Goal: Task Accomplishment & Management: Manage account settings

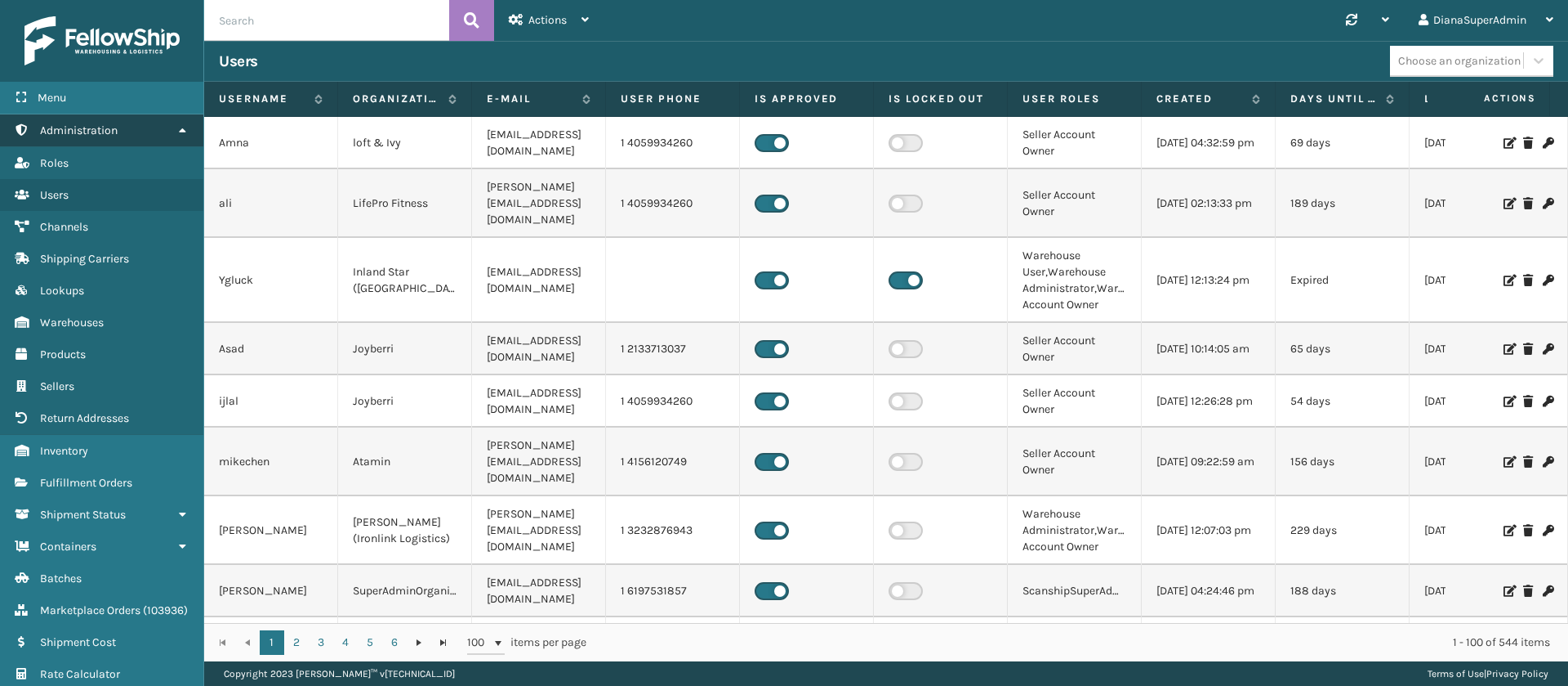
click at [125, 126] on link "Administration" at bounding box center [101, 131] width 203 height 32
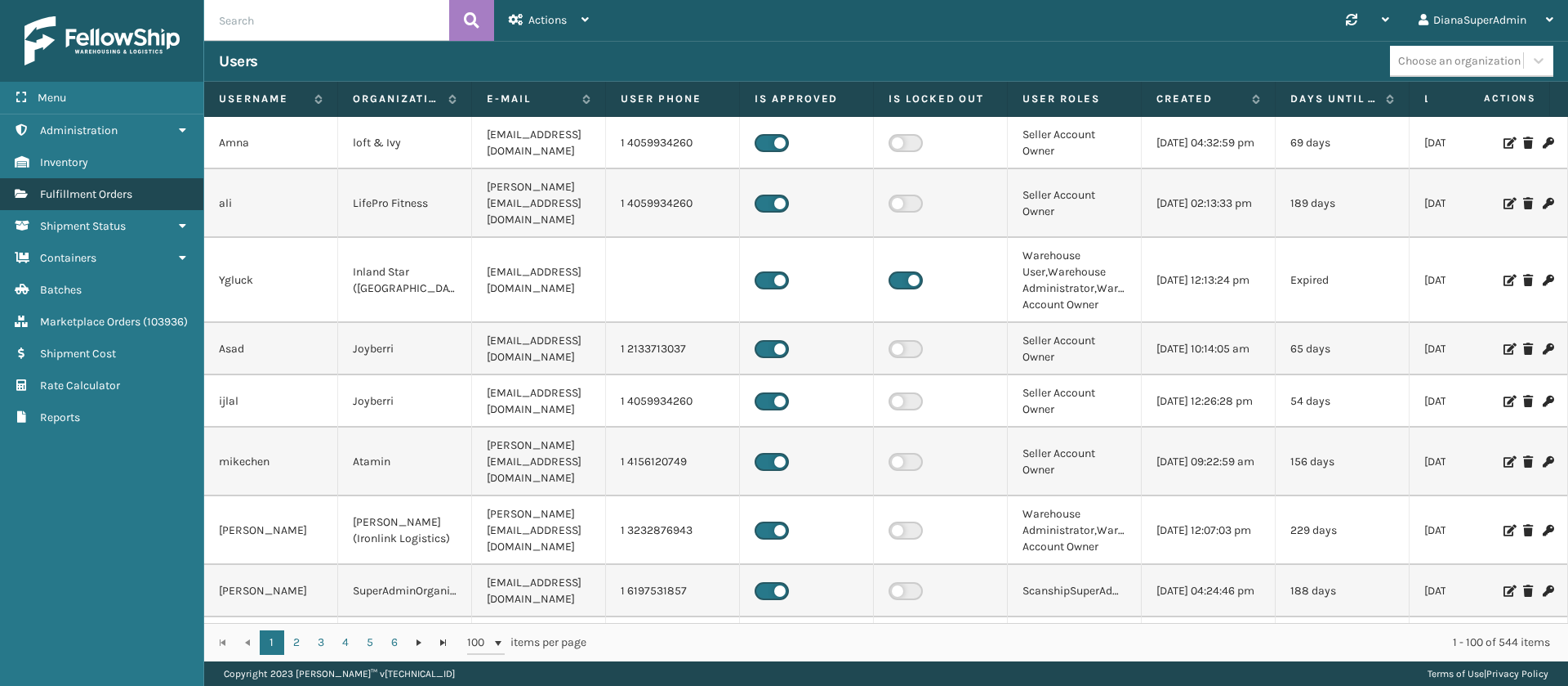
click at [148, 193] on link "Fulfillment Orders" at bounding box center [101, 194] width 203 height 32
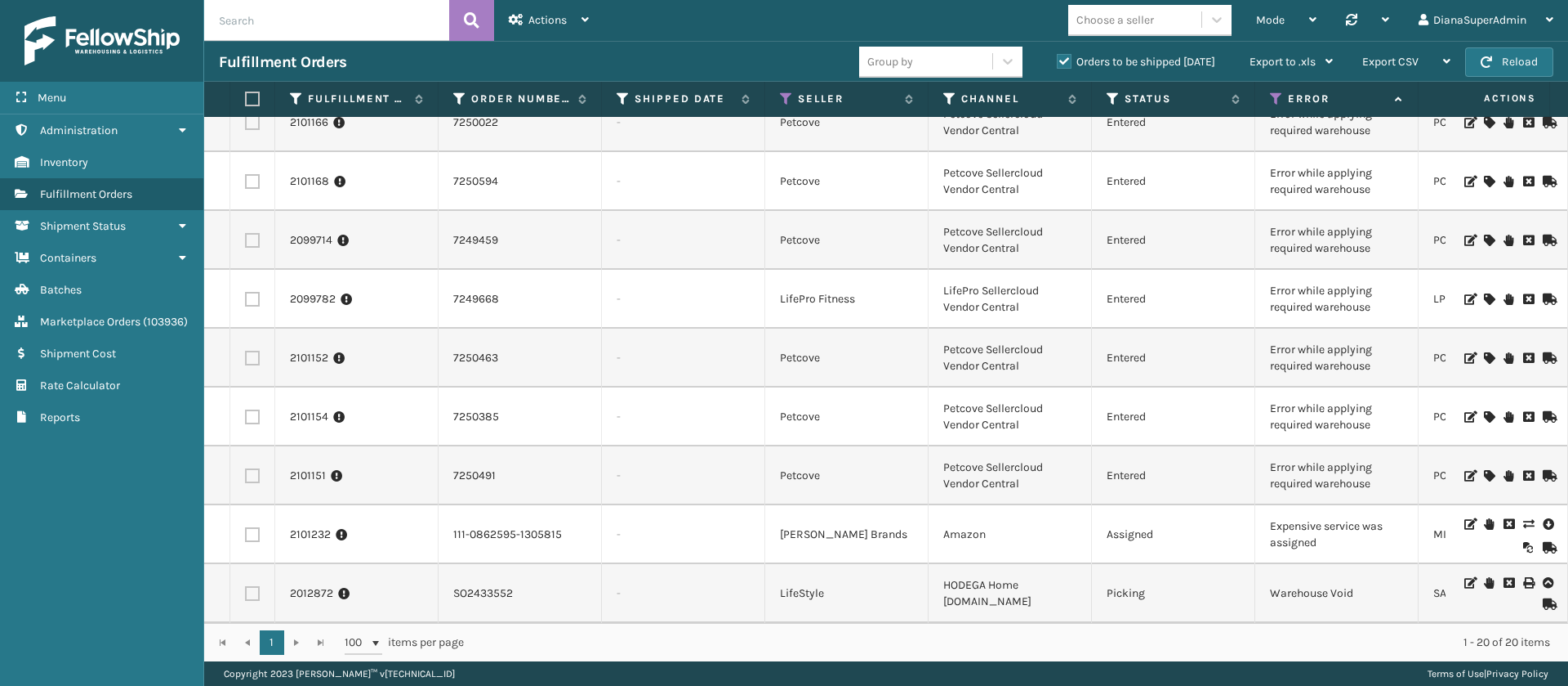
click at [1523, 518] on icon at bounding box center [1527, 524] width 10 height 11
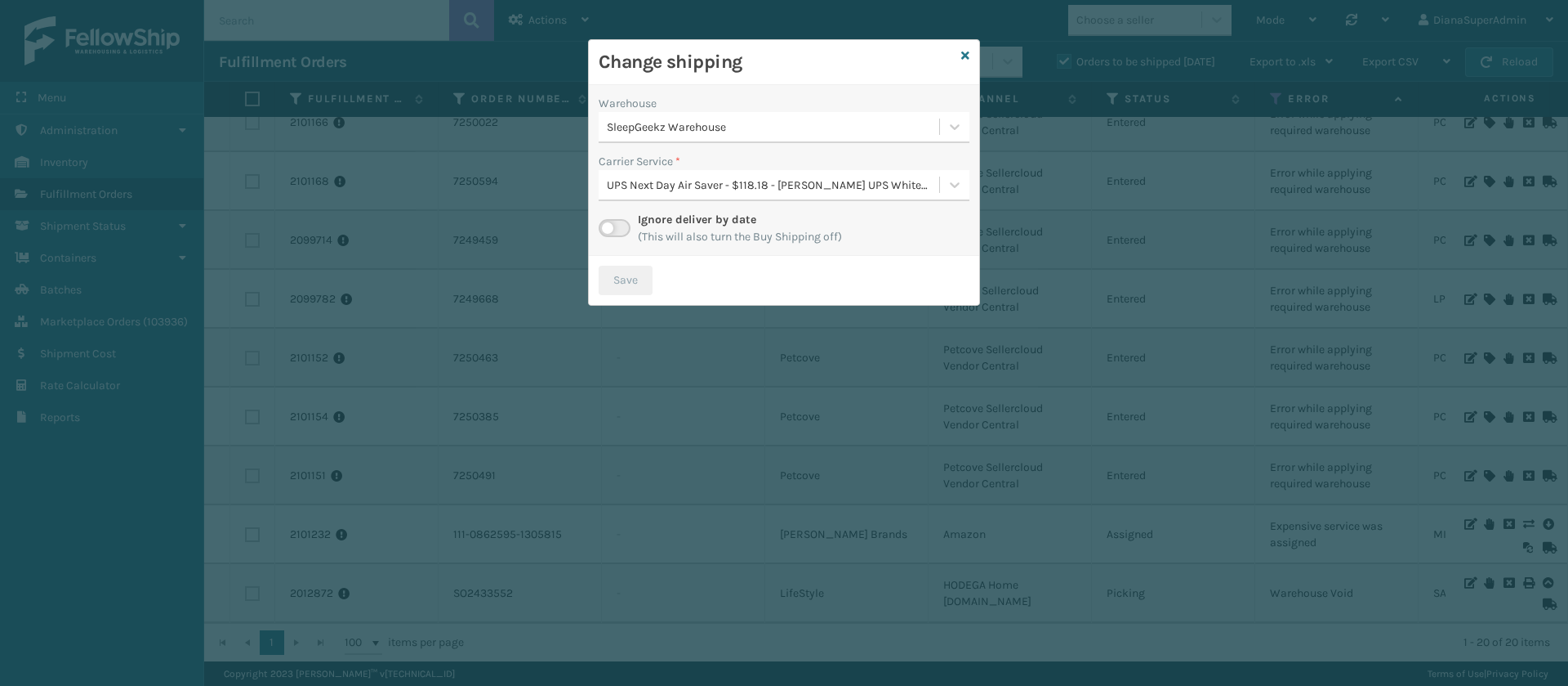
click at [615, 229] on label at bounding box center [614, 228] width 32 height 18
click at [609, 229] on input "checkbox" at bounding box center [604, 224] width 11 height 11
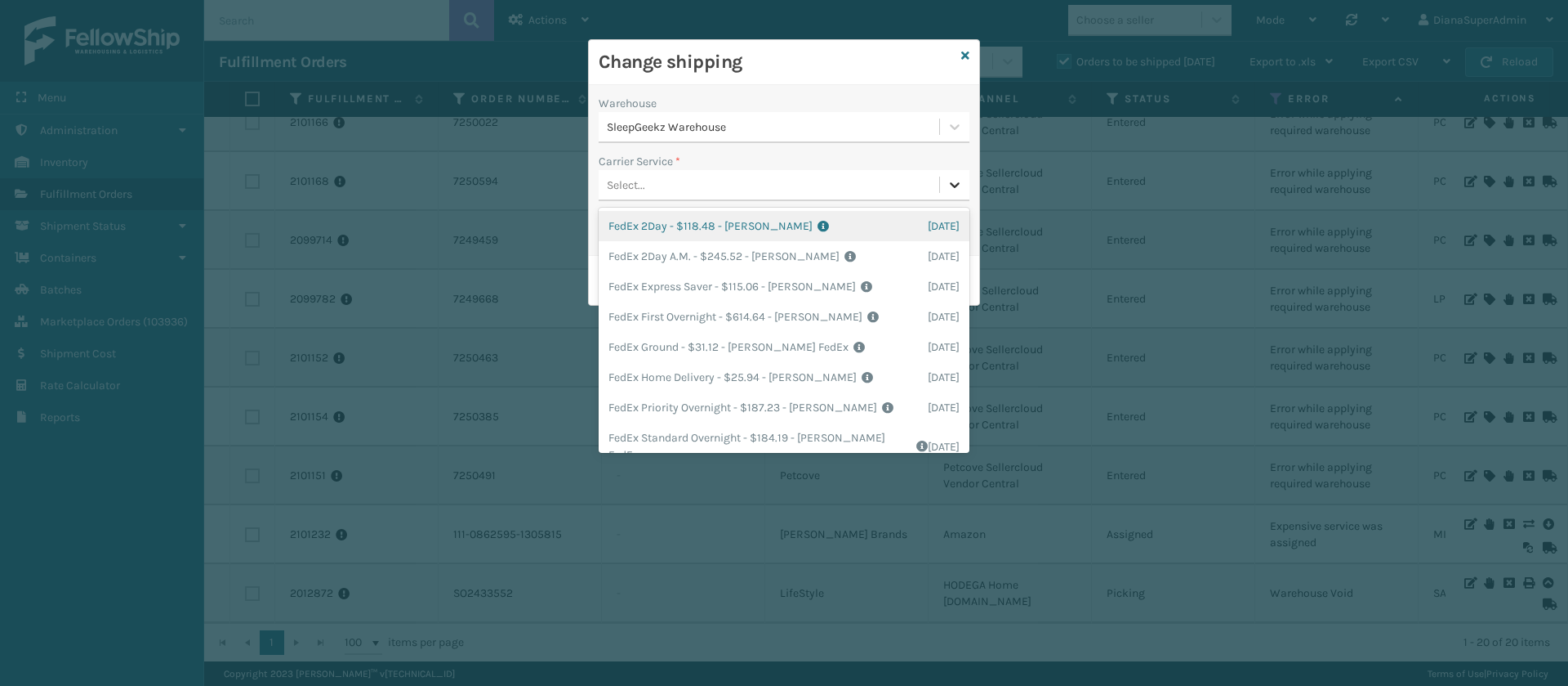
click at [948, 183] on icon at bounding box center [955, 185] width 17 height 17
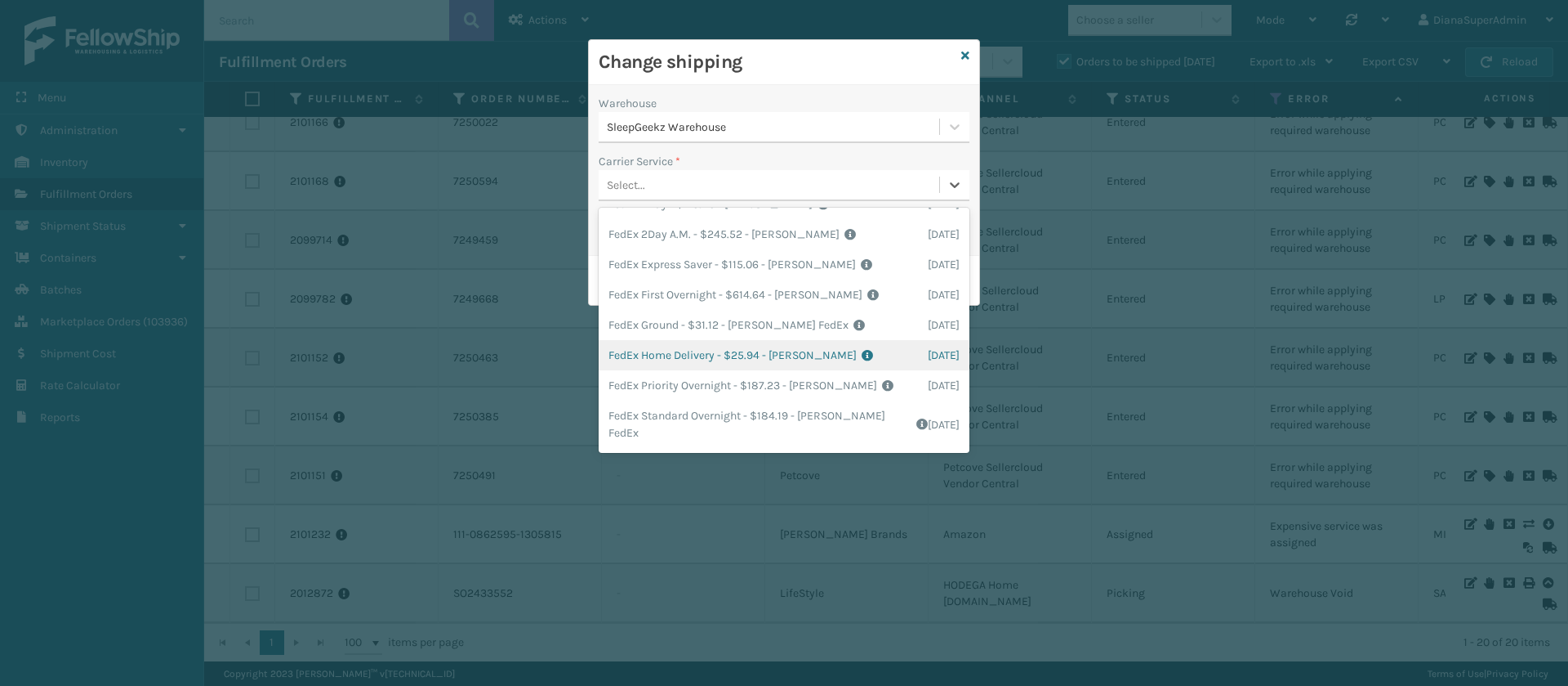
click at [656, 352] on div "FedEx Home Delivery - $25.94 - [PERSON_NAME] FedEx Shipping Cost $22.75 Surplus…" at bounding box center [784, 355] width 371 height 30
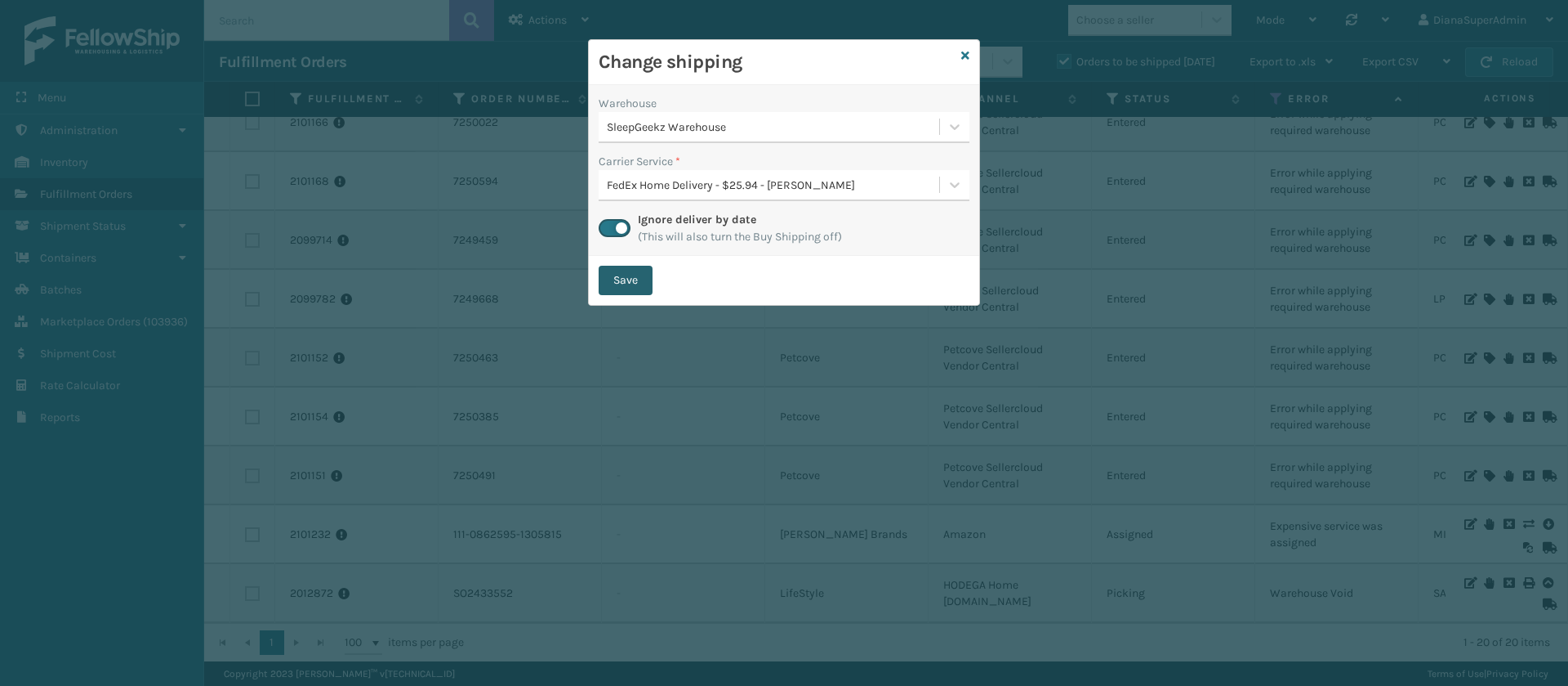
click at [624, 266] on button "Save" at bounding box center [625, 280] width 54 height 29
